Goal: Task Accomplishment & Management: Use online tool/utility

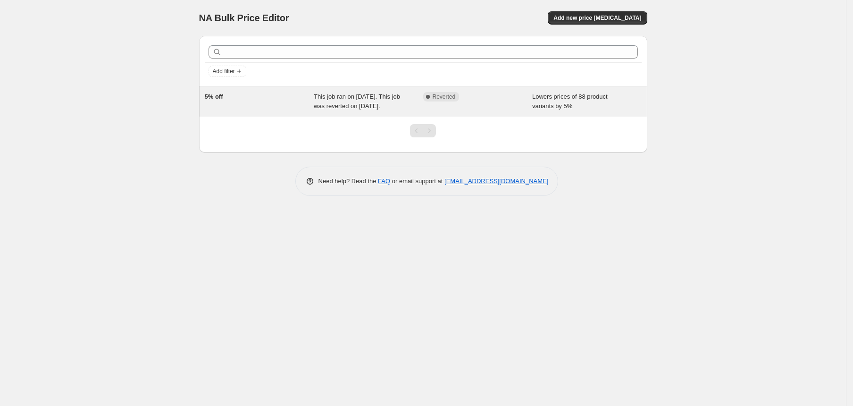
click at [400, 105] on span "This job ran on [DATE]. This job was reverted on [DATE]." at bounding box center [357, 101] width 86 height 17
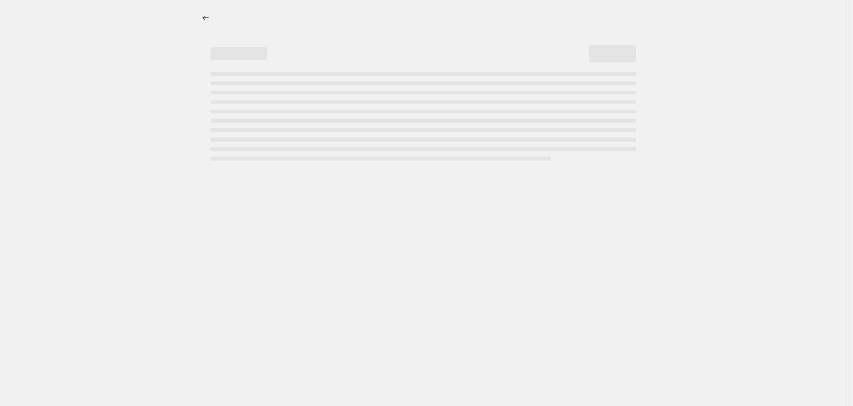
select select "percentage"
select select "collection"
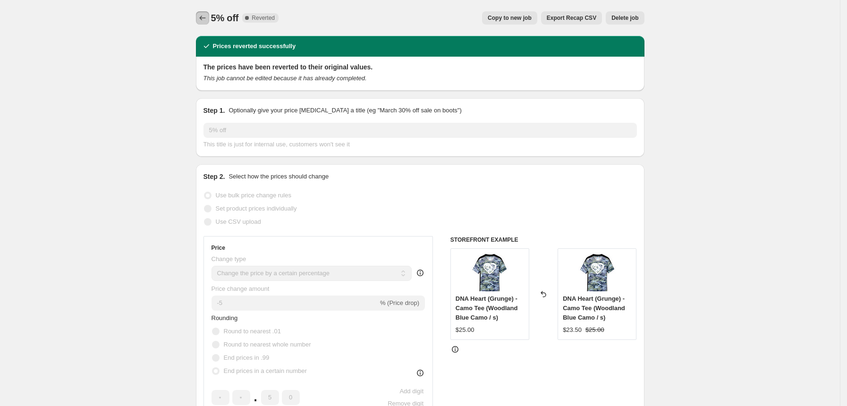
click at [209, 18] on button "Price change jobs" at bounding box center [202, 17] width 13 height 13
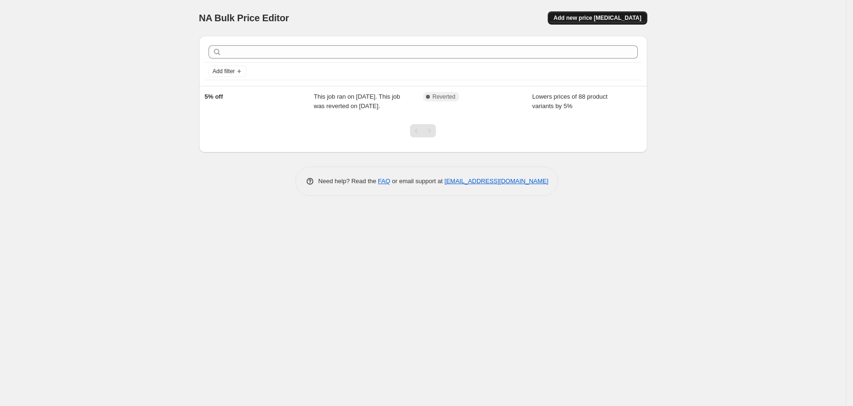
click at [602, 12] on button "Add new price [MEDICAL_DATA]" at bounding box center [597, 17] width 99 height 13
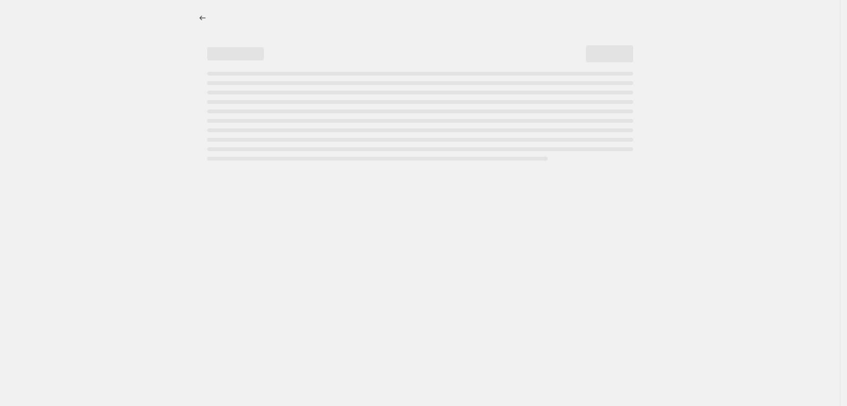
select select "percentage"
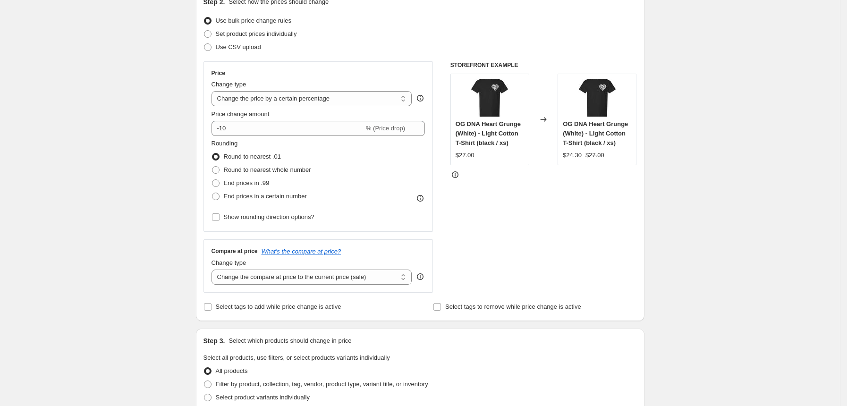
scroll to position [112, 0]
click at [282, 169] on span "Round to nearest whole number" at bounding box center [267, 170] width 87 height 7
click at [212, 167] on input "Round to nearest whole number" at bounding box center [212, 167] width 0 height 0
radio input "true"
click at [250, 130] on input "-10" at bounding box center [287, 128] width 152 height 15
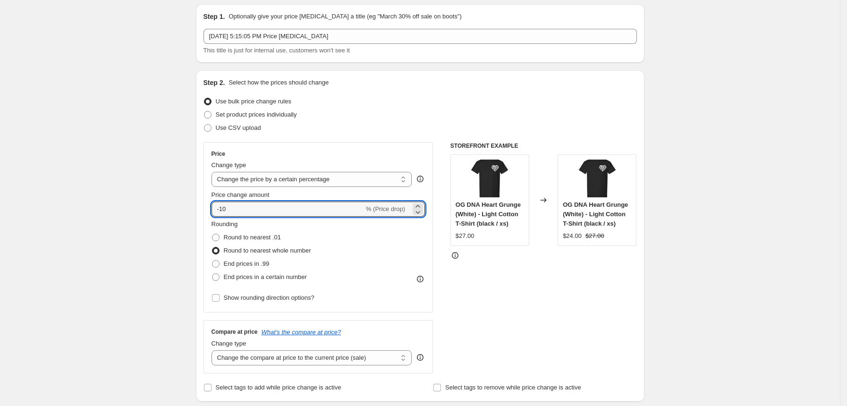
scroll to position [0, 0]
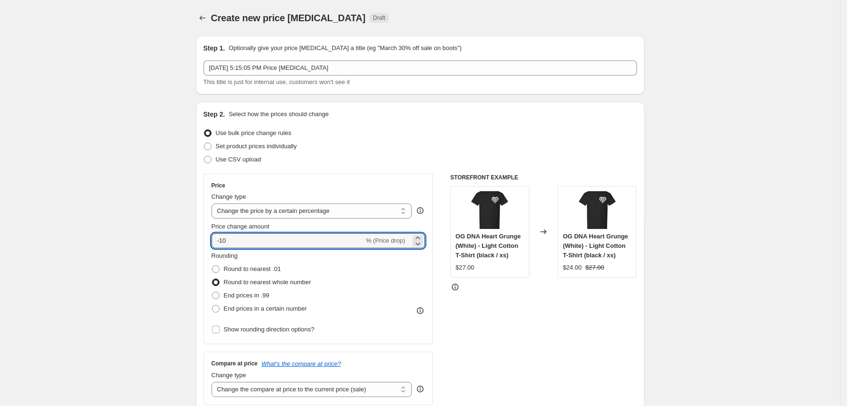
click at [402, 118] on div "Step 2. Select how the prices should change" at bounding box center [419, 114] width 433 height 9
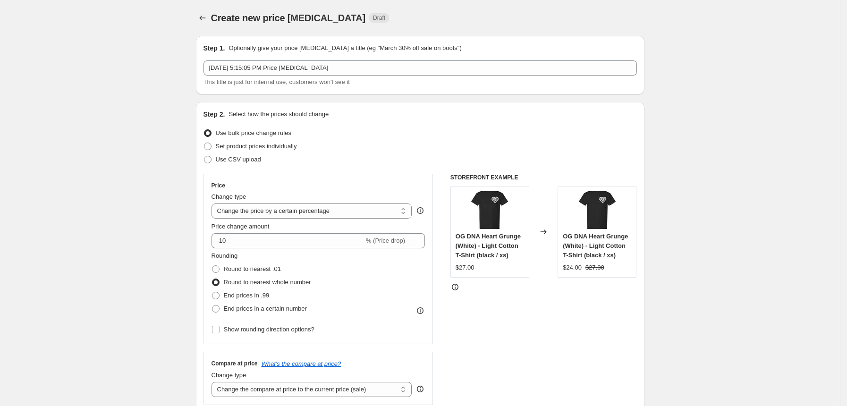
scroll to position [554, 0]
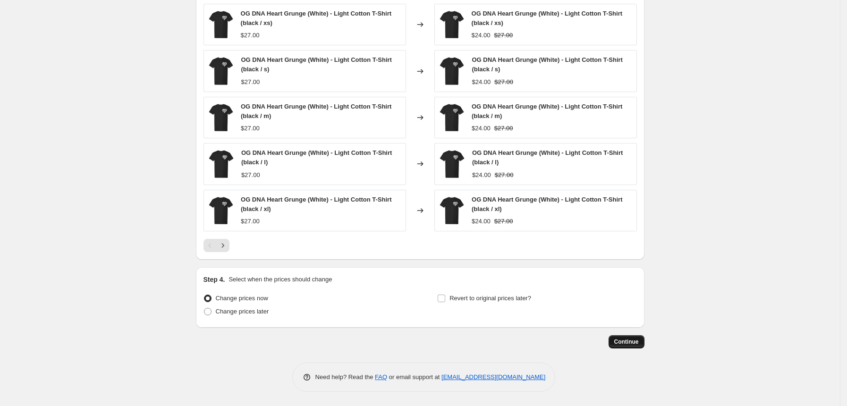
click at [626, 341] on span "Continue" at bounding box center [626, 342] width 25 height 8
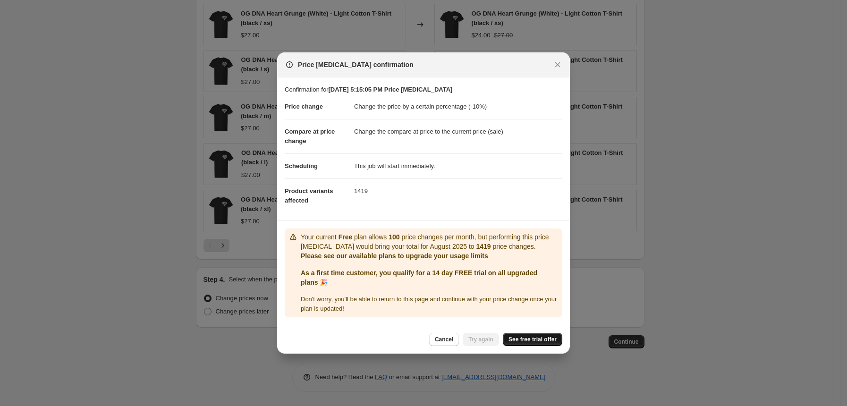
click at [544, 340] on span "See free trial offer" at bounding box center [532, 340] width 48 height 8
click at [557, 64] on icon "Close" at bounding box center [557, 64] width 5 height 5
